Goal: Task Accomplishment & Management: Manage account settings

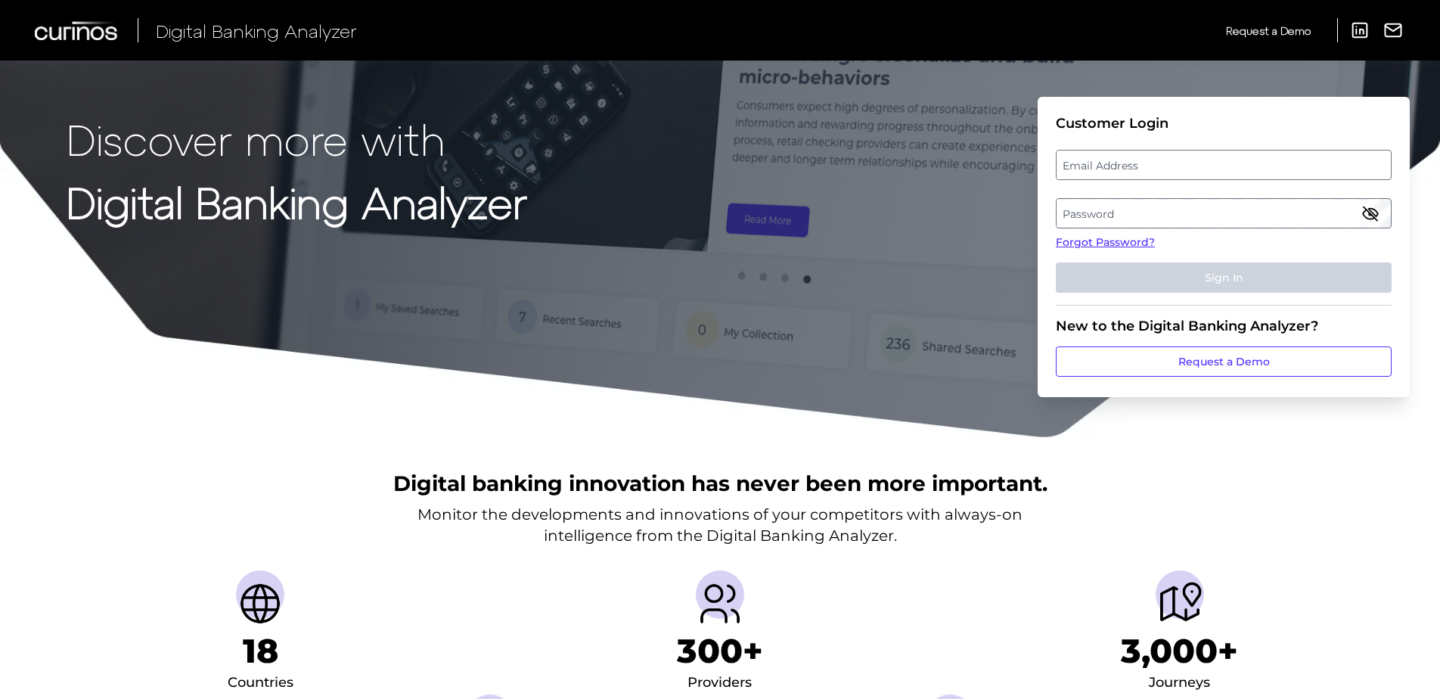
click at [1138, 162] on label "Email Address" at bounding box center [1224, 164] width 334 height 27
click at [1138, 162] on input "email" at bounding box center [1224, 165] width 336 height 30
click at [1144, 211] on label "Password" at bounding box center [1224, 213] width 334 height 27
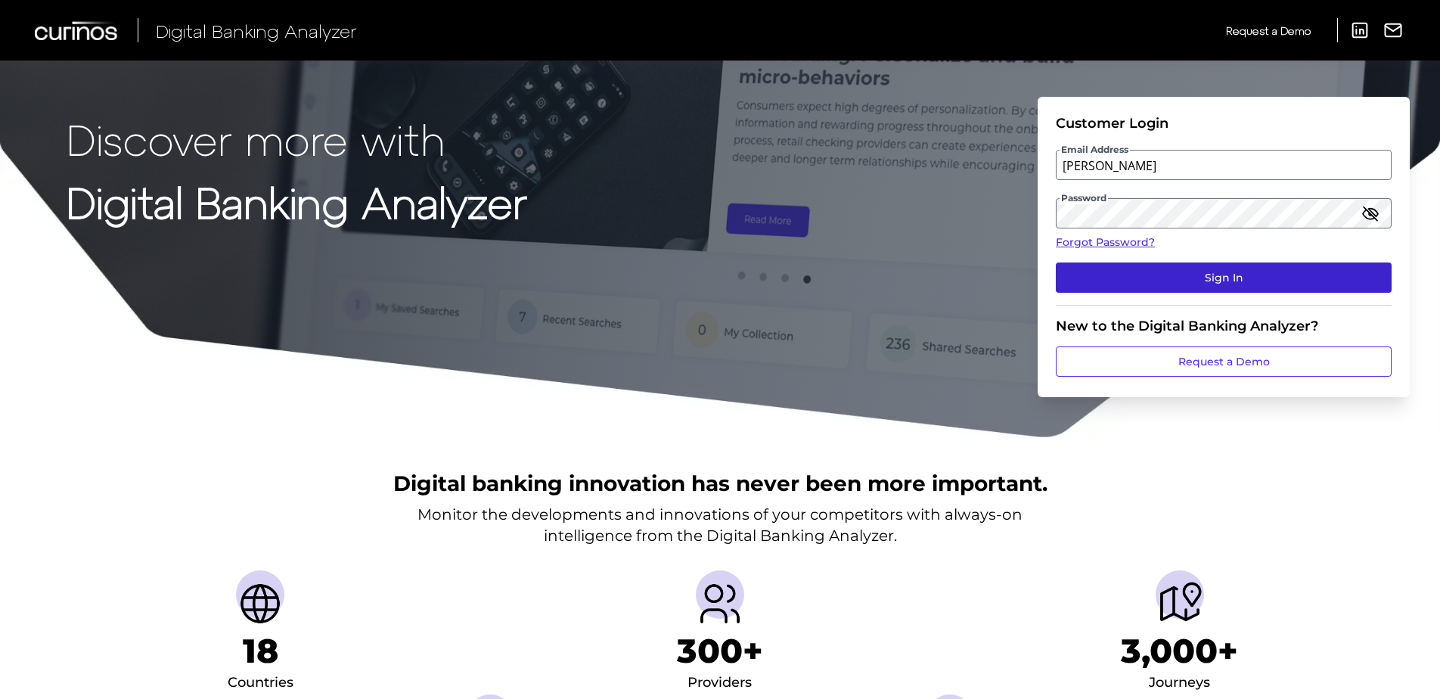
click at [1198, 272] on button "Sign In" at bounding box center [1224, 278] width 336 height 30
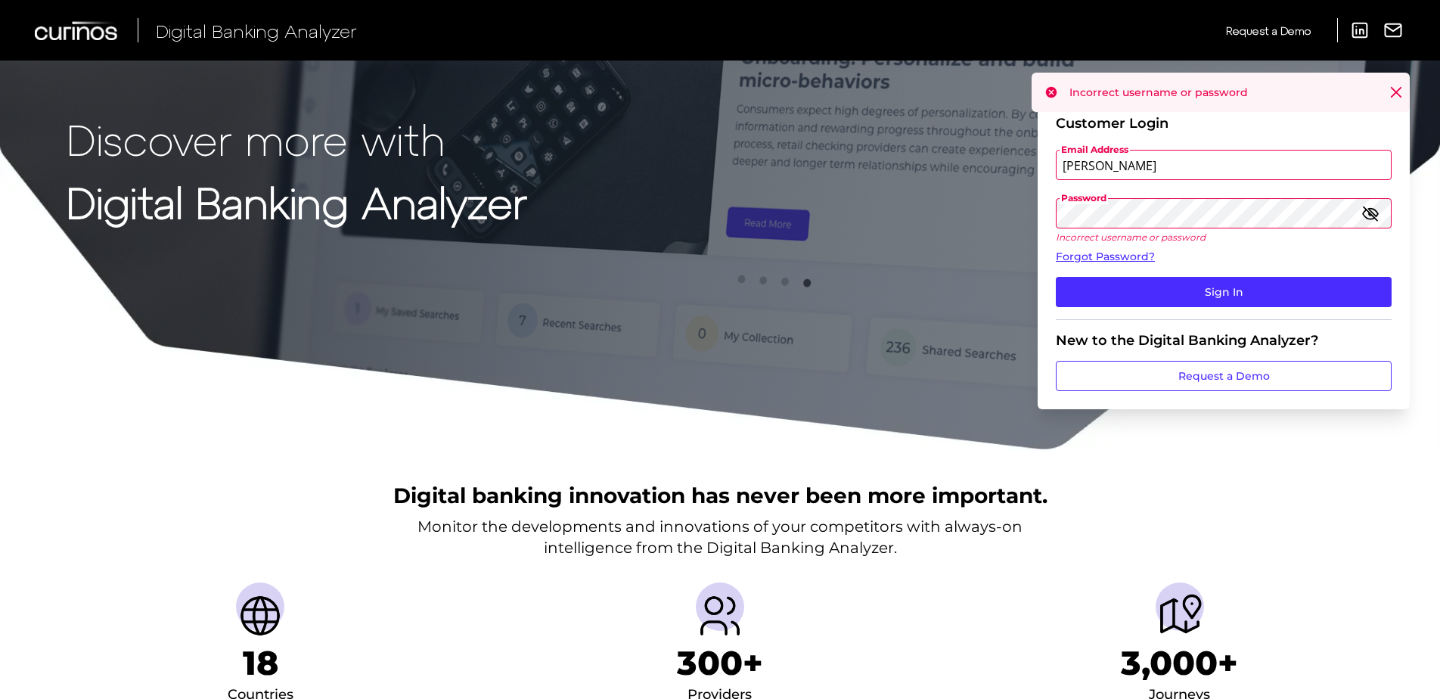
click at [1240, 163] on input "[PERSON_NAME]" at bounding box center [1224, 165] width 336 height 30
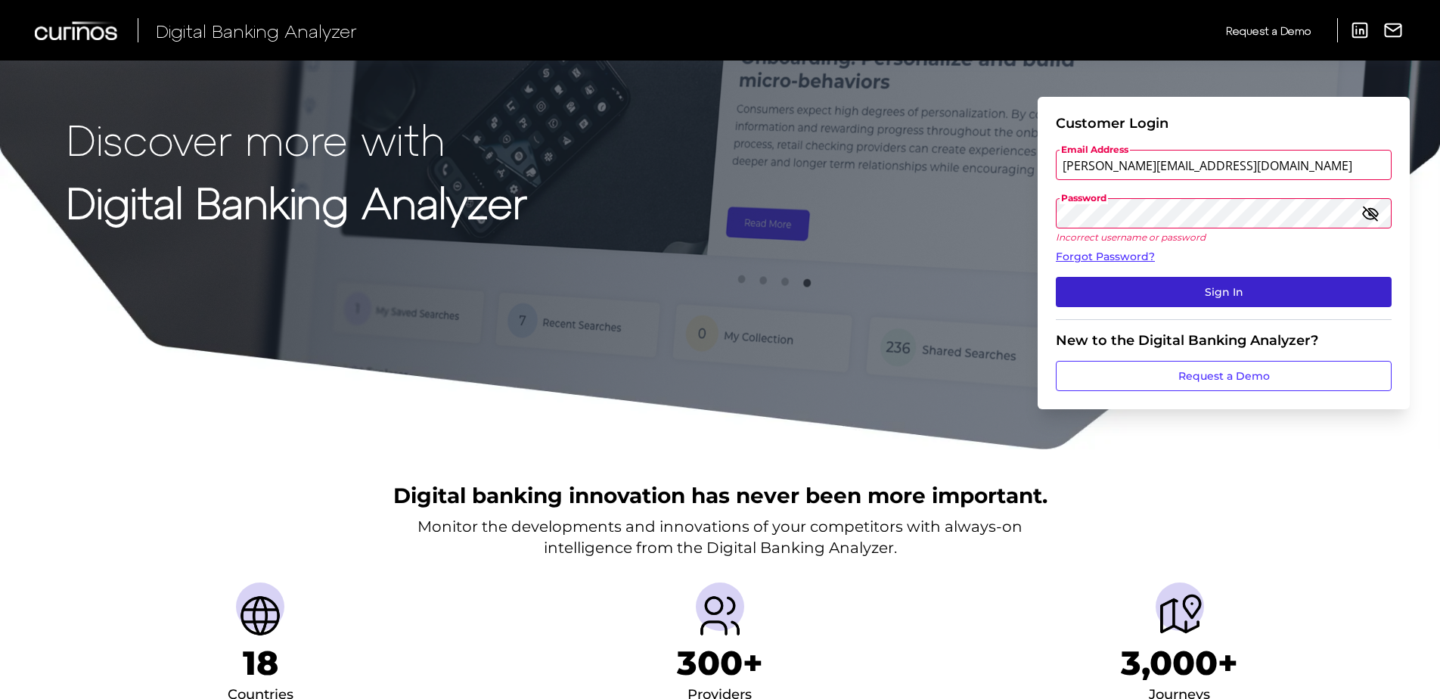
type input "[PERSON_NAME][EMAIL_ADDRESS][DOMAIN_NAME]"
click at [1215, 300] on button "Sign In" at bounding box center [1224, 292] width 336 height 30
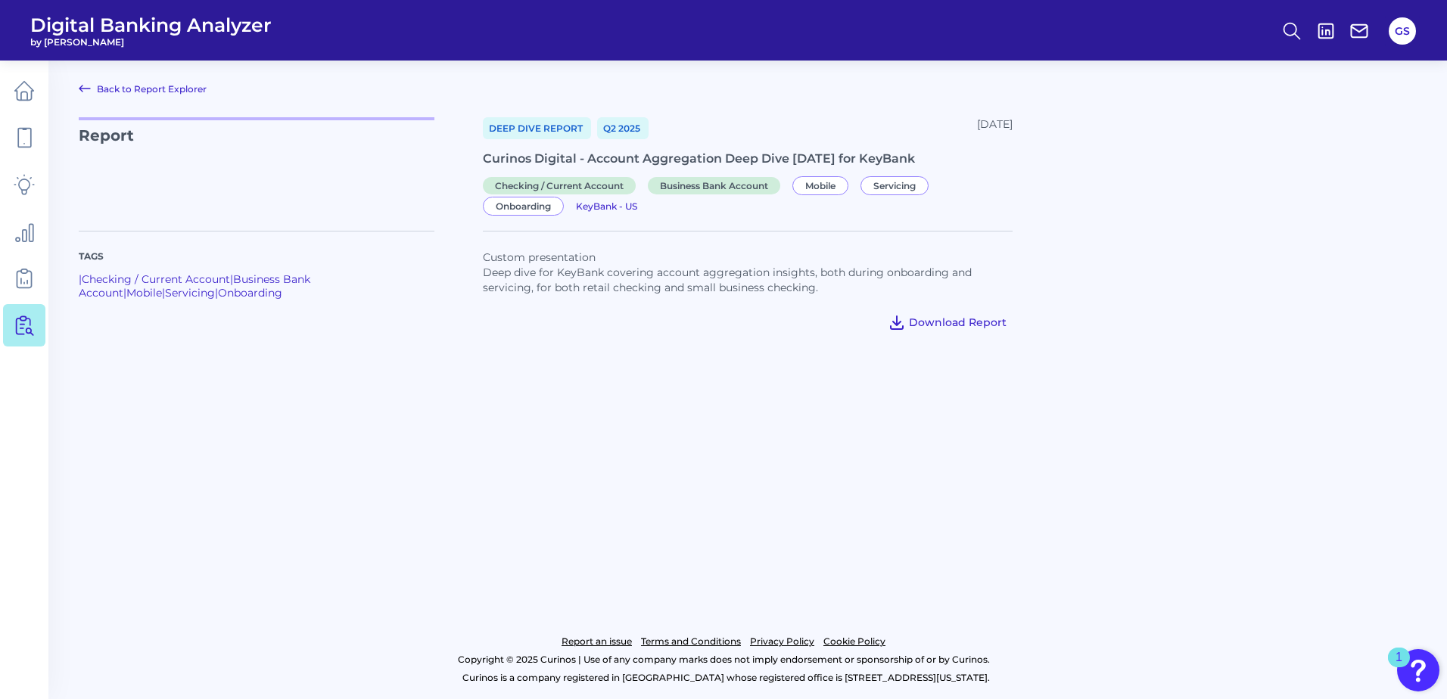
click at [981, 321] on span "Download Report" at bounding box center [958, 322] width 98 height 14
